Goal: Task Accomplishment & Management: Complete application form

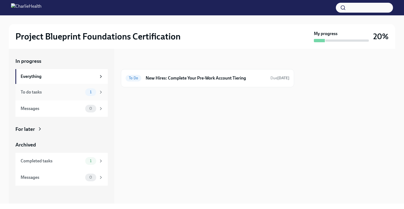
click at [46, 95] on div "To do tasks 1" at bounding box center [62, 93] width 83 height 8
click at [225, 79] on h6 "New Hires: Complete Your Pre-Work Account Tiering" at bounding box center [206, 78] width 120 height 6
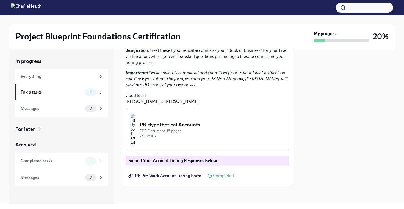
scroll to position [147, 0]
click at [207, 171] on div "PB Pre-Work Account Tiering Form Completed" at bounding box center [180, 176] width 108 height 11
click at [190, 178] on span "PB Pre-Work Account Tiering Form" at bounding box center [165, 175] width 72 height 5
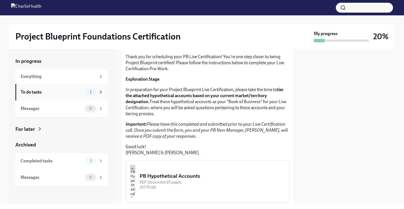
click at [60, 96] on div "To do tasks 1" at bounding box center [61, 92] width 92 height 16
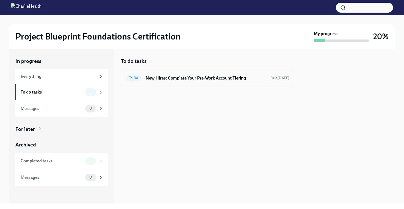
click at [240, 79] on h6 "New Hires: Complete Your Pre-Work Account Tiering" at bounding box center [206, 78] width 120 height 6
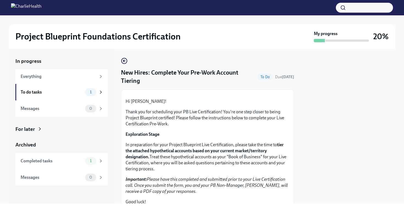
click at [262, 77] on span "To Do" at bounding box center [265, 77] width 16 height 4
drag, startPoint x: 262, startPoint y: 77, endPoint x: 276, endPoint y: 77, distance: 14.3
click at [276, 77] on div "To Do Due [DATE]" at bounding box center [275, 77] width 37 height 7
click at [282, 77] on strong "[DATE]" at bounding box center [288, 77] width 12 height 5
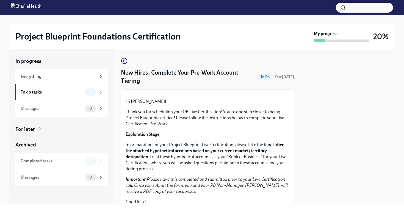
scroll to position [147, 0]
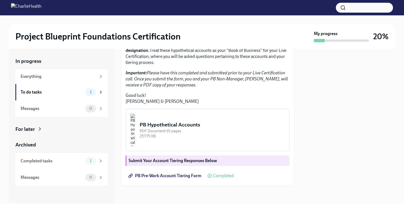
click at [166, 162] on strong "Submit Your Account Tiering Responses Below" at bounding box center [173, 160] width 89 height 5
click at [159, 162] on strong "Submit Your Account Tiering Responses Below" at bounding box center [173, 160] width 89 height 5
click at [165, 178] on span "PB Pre-Work Account Tiering Form" at bounding box center [165, 175] width 72 height 5
click at [73, 92] on div "To do tasks" at bounding box center [52, 92] width 62 height 6
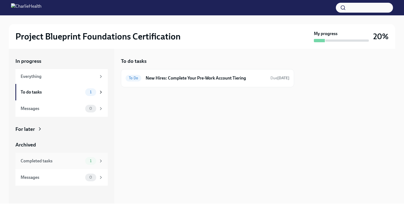
click at [51, 159] on div "Completed tasks" at bounding box center [52, 161] width 62 height 6
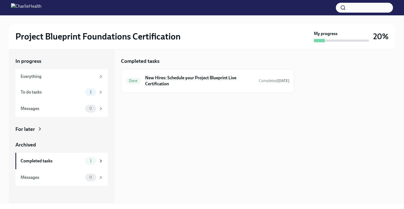
click at [47, 129] on div "For later" at bounding box center [61, 129] width 92 height 7
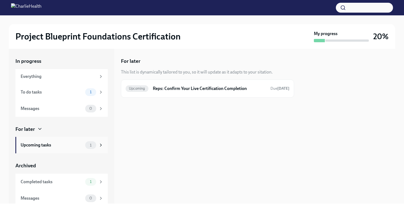
click at [48, 142] on div "Upcoming tasks" at bounding box center [52, 145] width 62 height 6
click at [217, 86] on h6 "Reps: Confirm Your Live Certification Completion" at bounding box center [209, 89] width 113 height 6
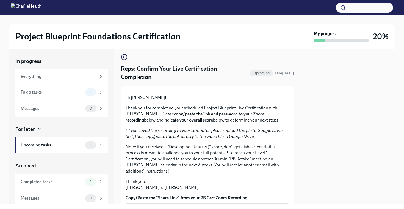
scroll to position [5, 0]
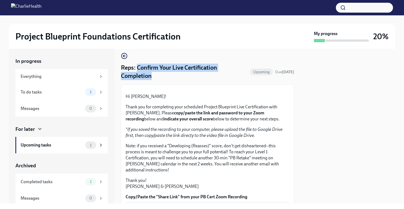
drag, startPoint x: 138, startPoint y: 69, endPoint x: 222, endPoint y: 82, distance: 85.6
click at [222, 82] on div "Reps: Confirm Your Live Certification Completion Upcoming Due [DATE] Hi [PERSON…" at bounding box center [207, 185] width 173 height 264
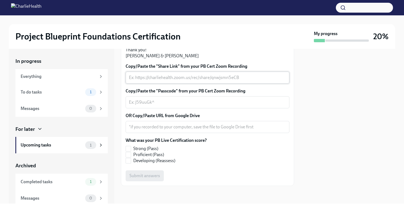
scroll to position [141, 0]
click at [173, 106] on textarea "Copy/Paste the "Passcode" from your PB Cert Zoom Recording" at bounding box center [207, 102] width 157 height 7
drag, startPoint x: 178, startPoint y: 123, endPoint x: 225, endPoint y: 126, distance: 46.5
click at [225, 94] on label "Copy/Paste the "Passcode" from your PB Cert Zoom Recording" at bounding box center [208, 91] width 164 height 6
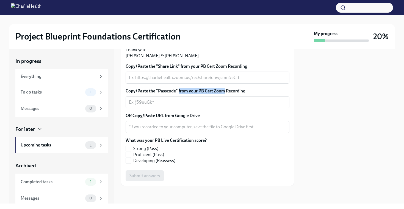
click at [225, 106] on textarea "Copy/Paste the "Passcode" from your PB Cert Zoom Recording" at bounding box center [207, 102] width 157 height 7
click at [195, 119] on label "OR Copy/Paste URL from Google Drive" at bounding box center [208, 116] width 164 height 6
click at [195, 131] on textarea "OR Copy/Paste URL from Google Drive" at bounding box center [207, 127] width 157 height 7
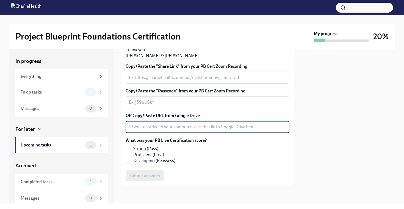
scroll to position [176, 0]
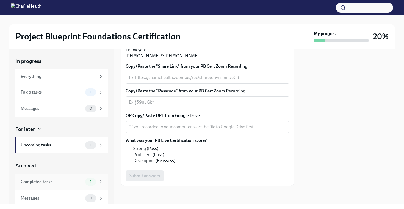
click at [57, 184] on div "Completed tasks" at bounding box center [52, 182] width 62 height 6
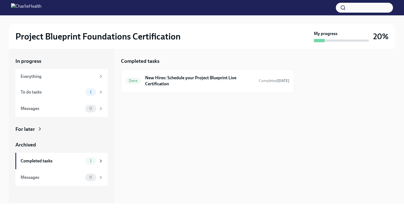
click at [59, 148] on div "Archived" at bounding box center [61, 145] width 92 height 7
click at [52, 124] on div "In progress Everything To do tasks 1 Messages 0 For later Archived Completed ta…" at bounding box center [61, 122] width 92 height 128
click at [45, 132] on div "For later" at bounding box center [61, 129] width 92 height 7
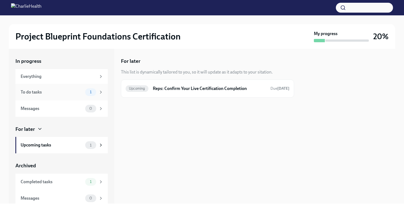
click at [68, 89] on div "To do tasks 1" at bounding box center [62, 93] width 83 height 8
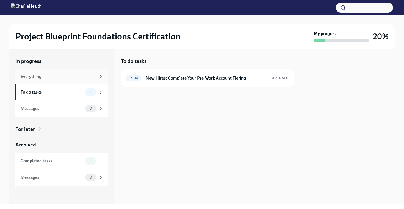
click at [62, 77] on div "Everything" at bounding box center [59, 77] width 76 height 6
click at [33, 95] on div "To do tasks" at bounding box center [52, 92] width 62 height 6
